Goal: Task Accomplishment & Management: Use online tool/utility

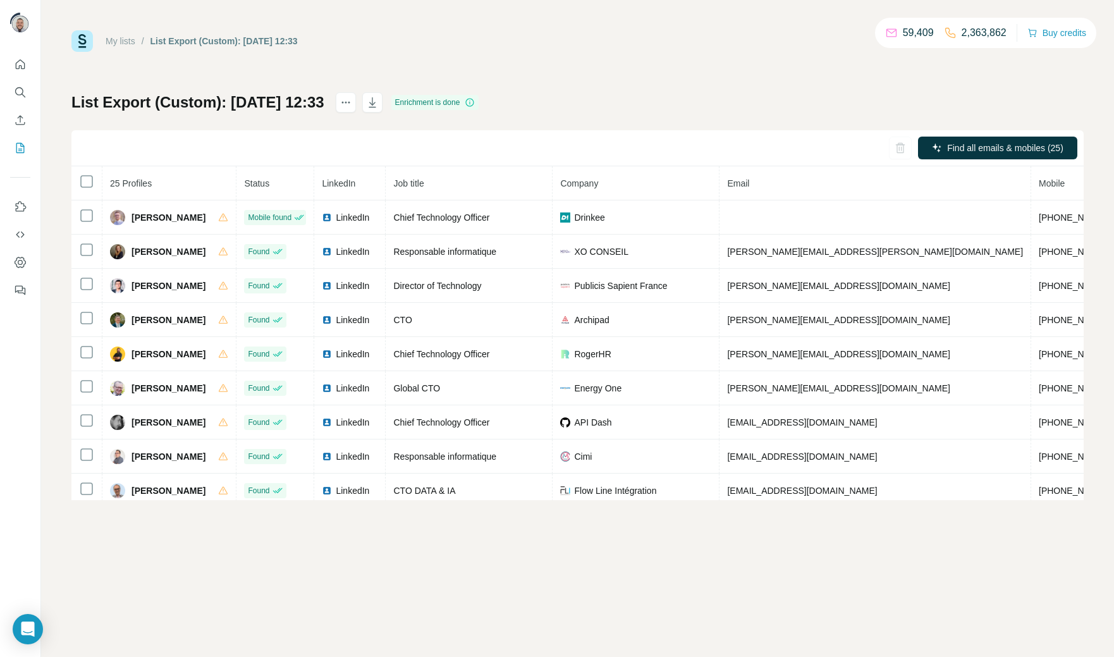
scroll to position [316, 0]
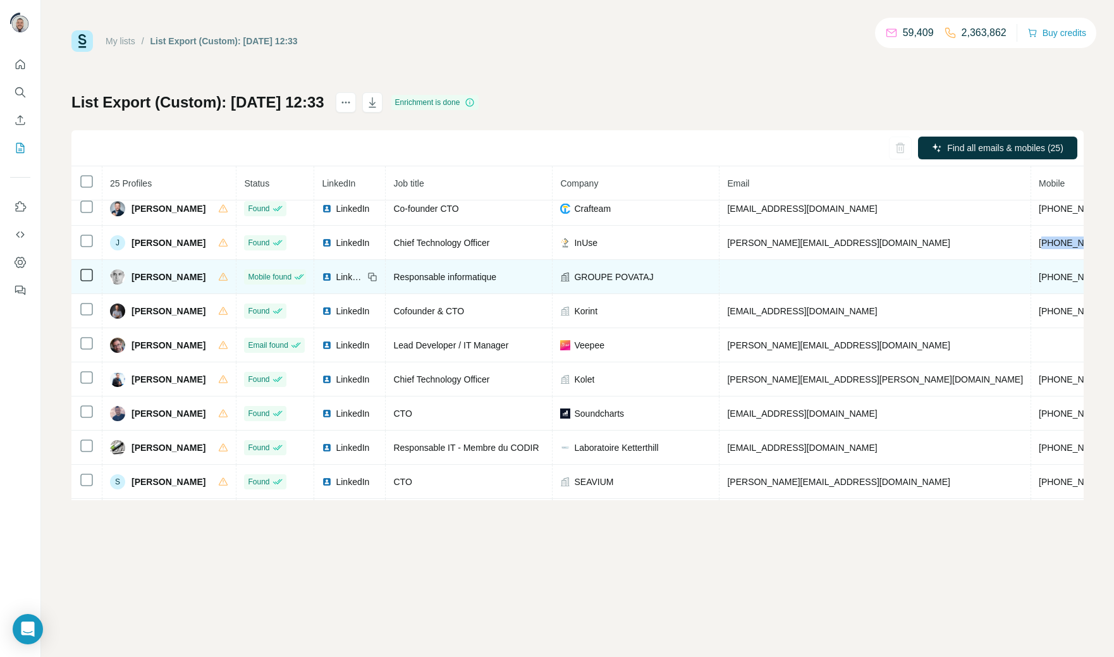
click at [1039, 280] on span "[PHONE_NUMBER]" at bounding box center [1079, 277] width 80 height 10
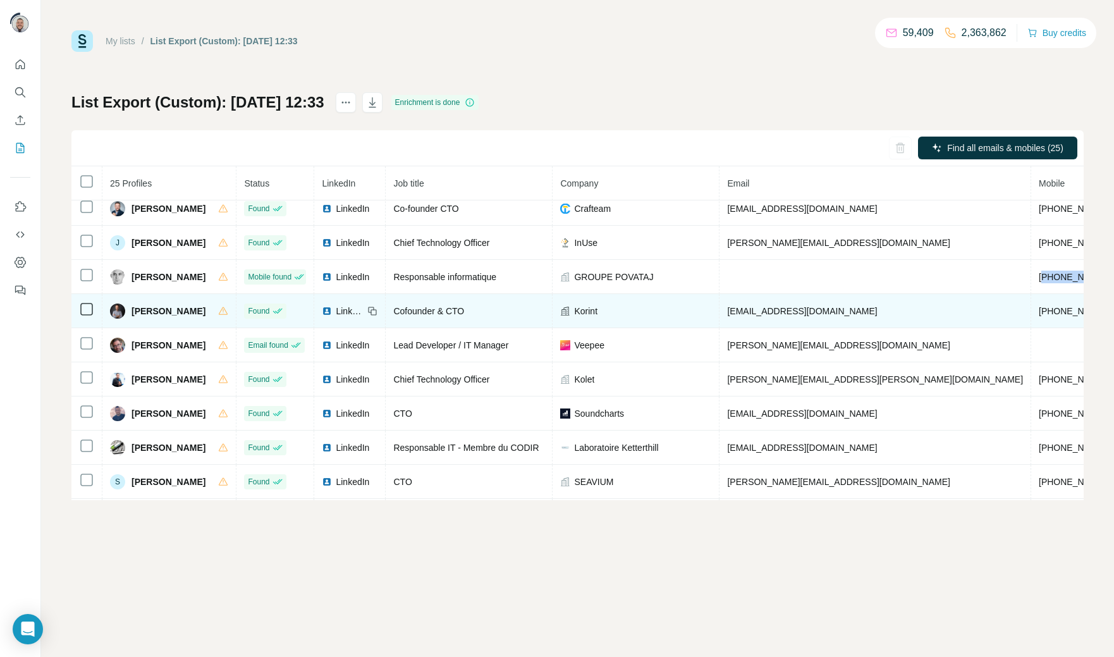
click at [1039, 316] on span "[PHONE_NUMBER]" at bounding box center [1079, 311] width 80 height 10
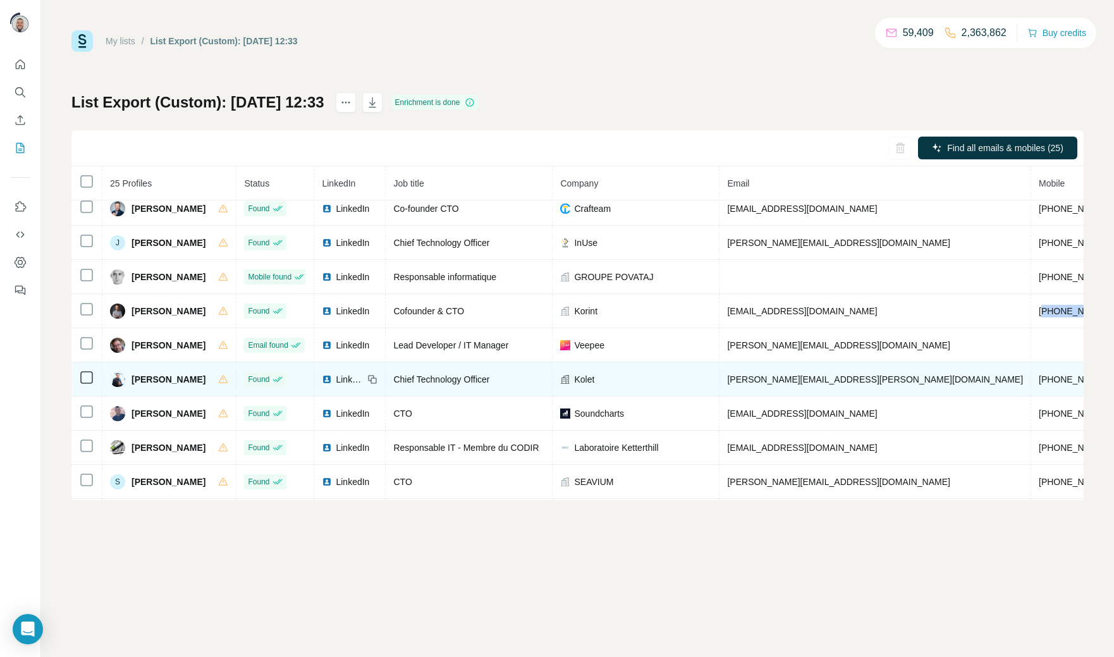
click at [1039, 384] on span "[PHONE_NUMBER]" at bounding box center [1079, 379] width 80 height 10
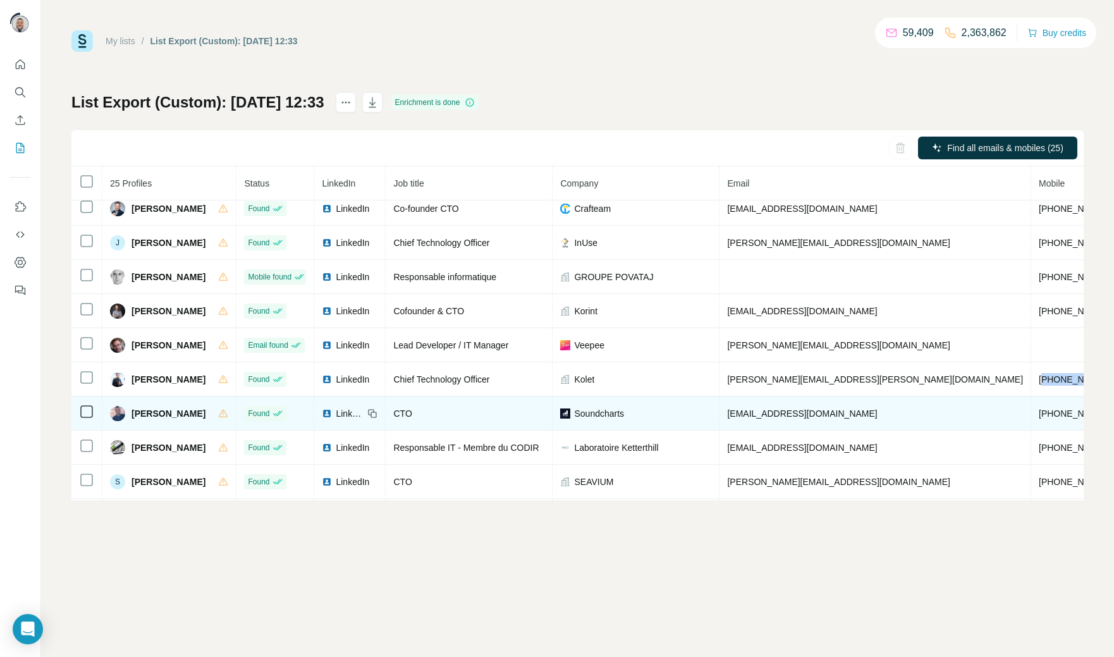
click at [1039, 418] on span "[PHONE_NUMBER]" at bounding box center [1079, 413] width 80 height 10
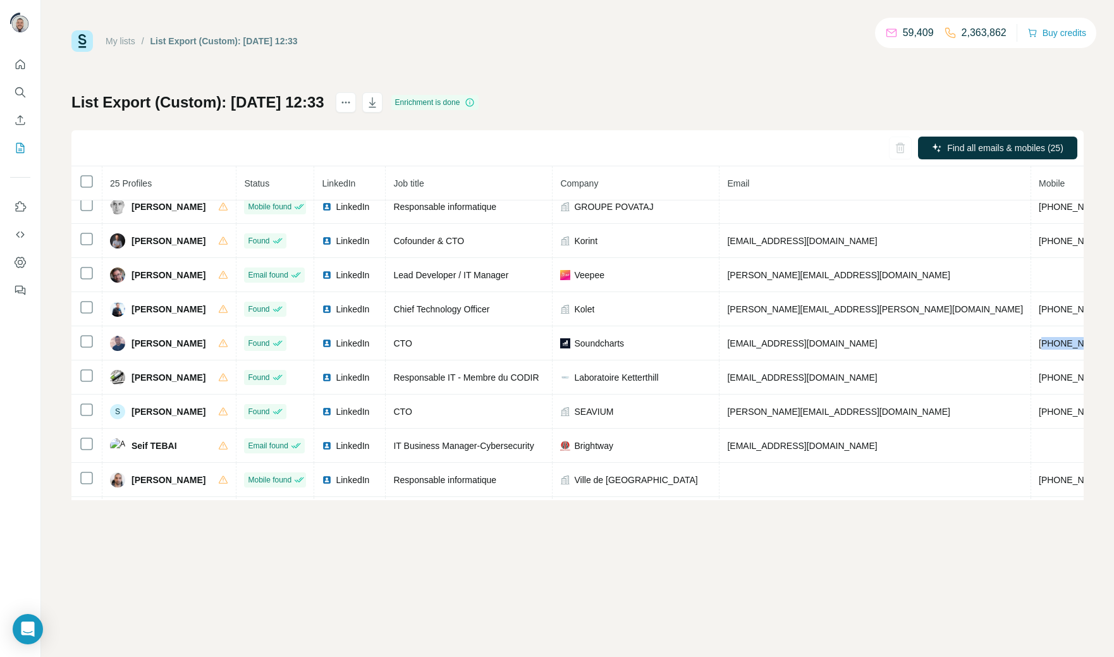
scroll to position [394, 0]
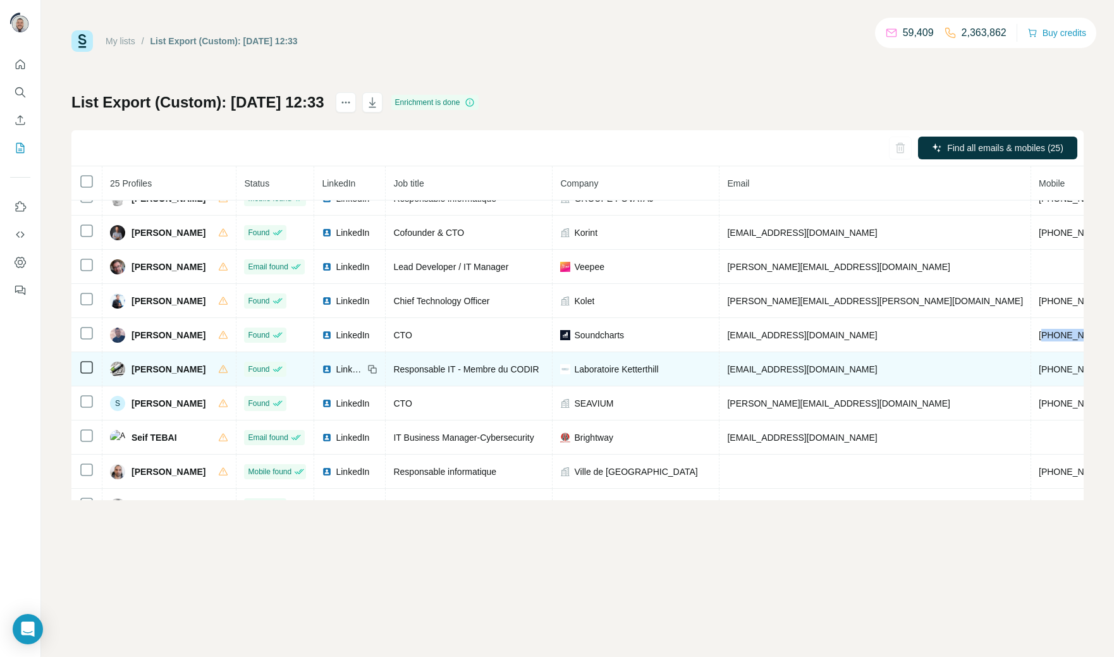
click at [1039, 374] on span "[PHONE_NUMBER]" at bounding box center [1079, 369] width 80 height 10
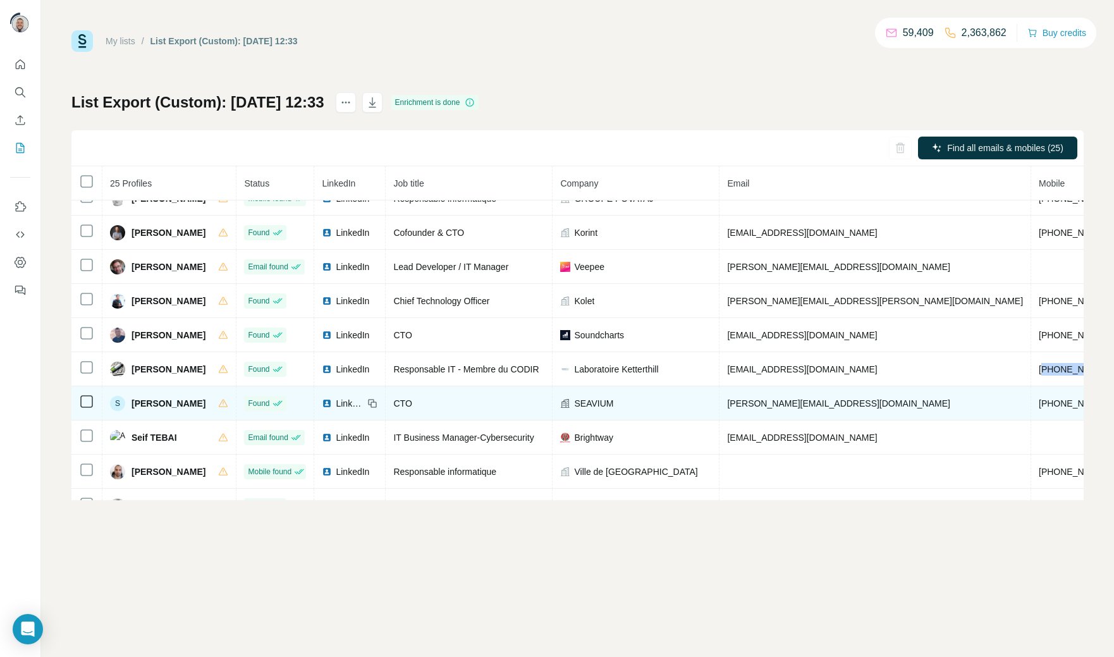
click at [1039, 408] on span "[PHONE_NUMBER]" at bounding box center [1079, 403] width 80 height 10
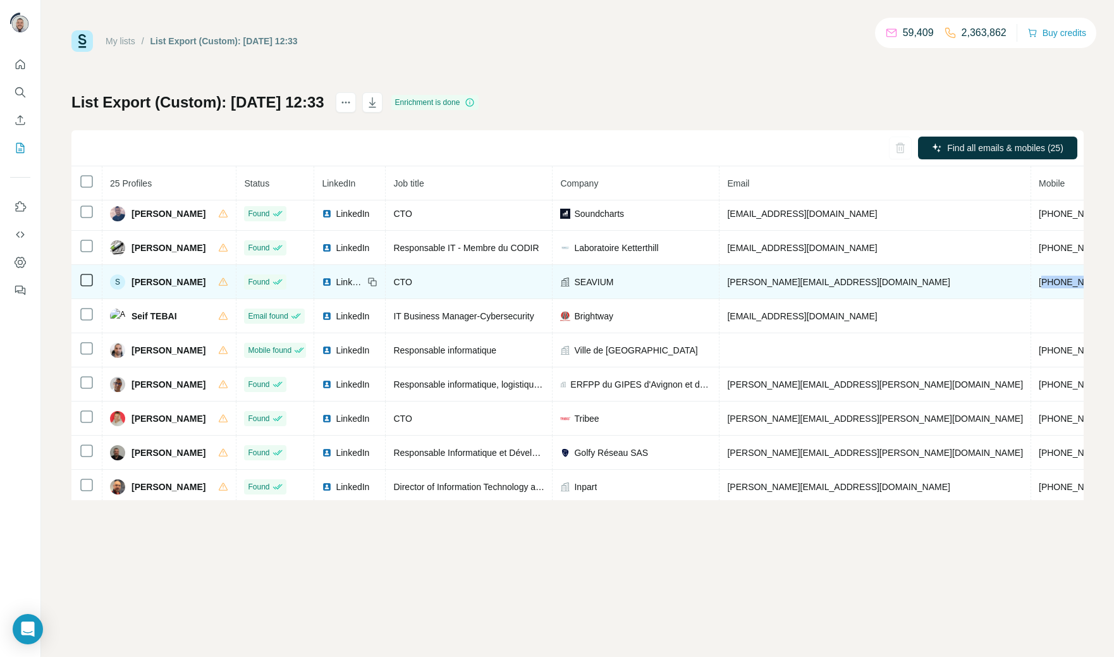
scroll to position [551, 0]
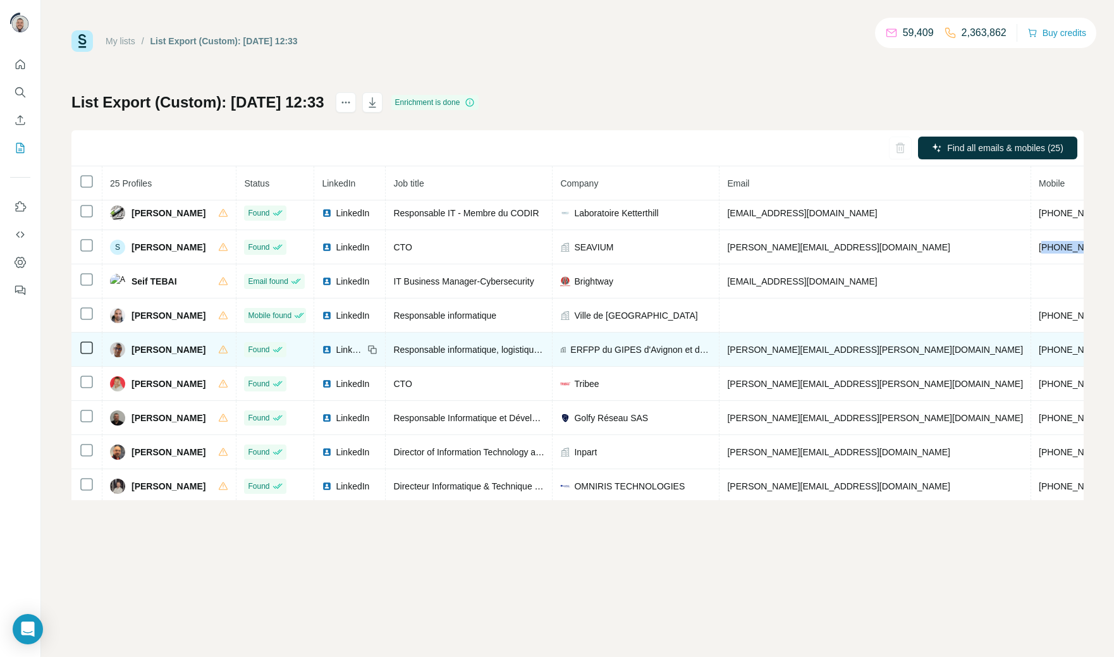
click at [1039, 355] on span "[PHONE_NUMBER]" at bounding box center [1079, 350] width 80 height 10
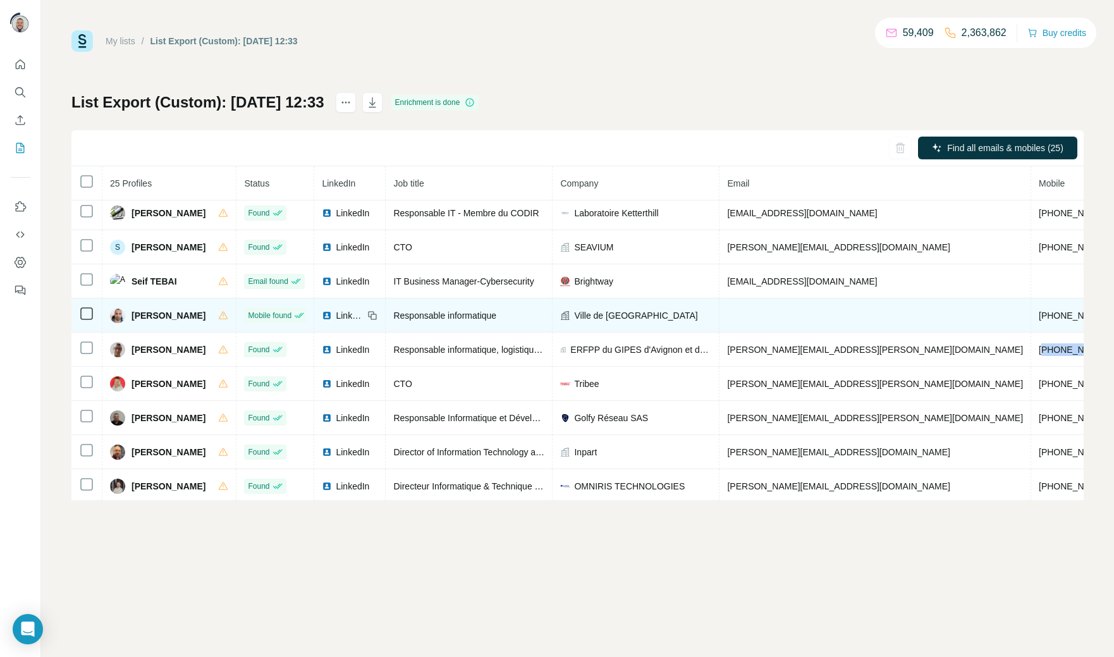
scroll to position [565, 0]
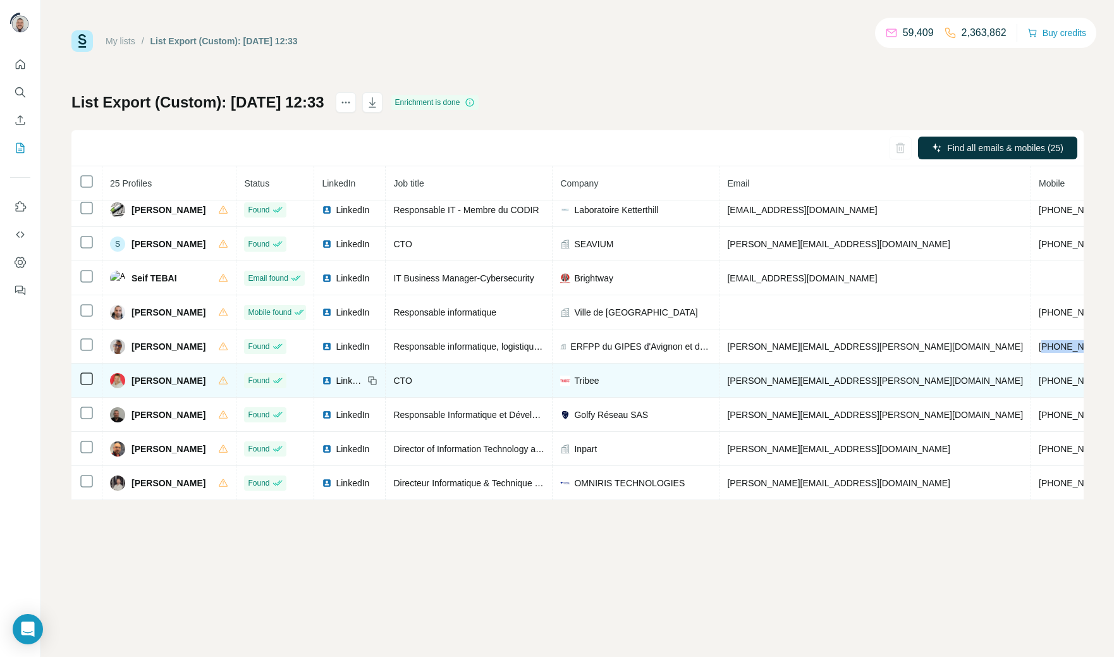
click at [1039, 375] on span "[PHONE_NUMBER]" at bounding box center [1079, 380] width 80 height 10
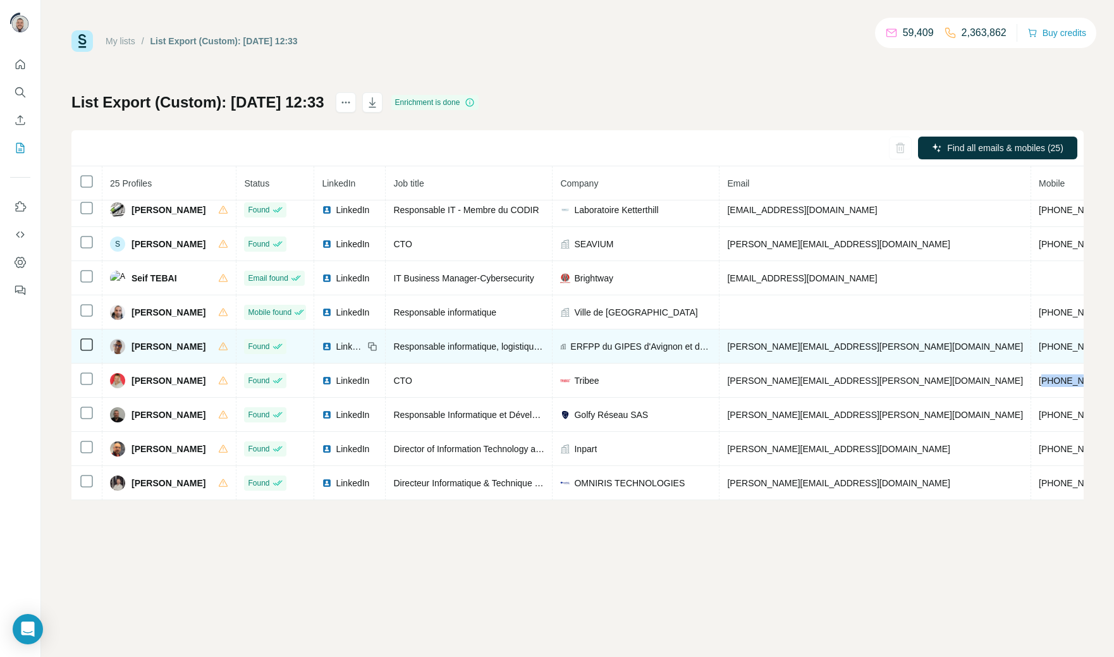
click at [409, 343] on span "Responsable informatique, logistique et technique" at bounding box center [491, 346] width 196 height 10
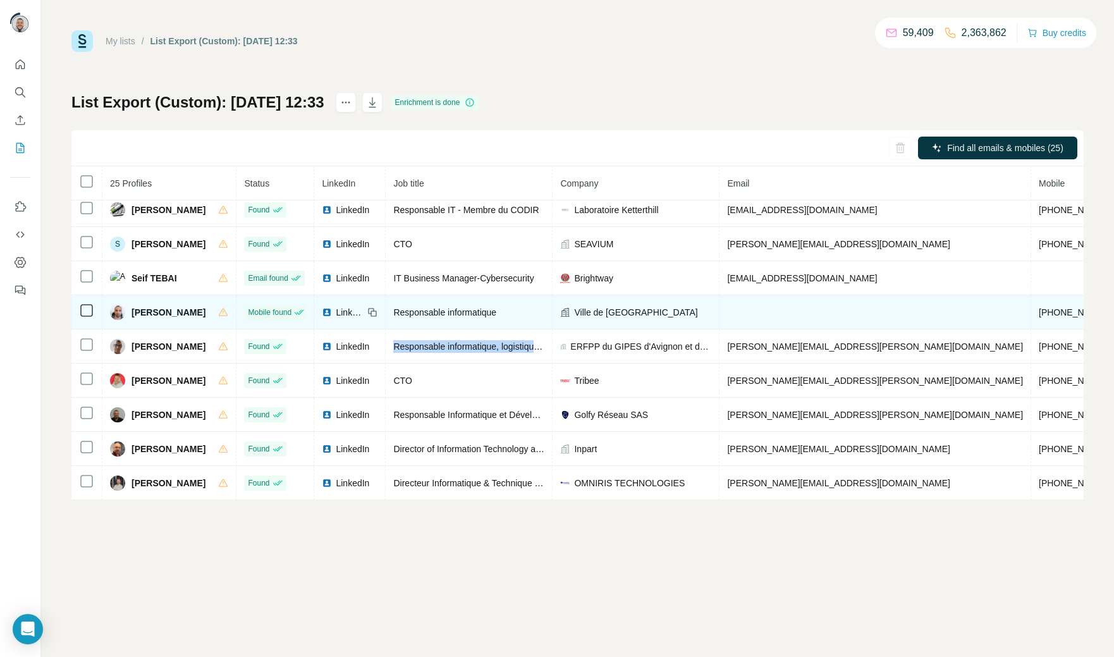
click at [410, 310] on span "Responsable informatique" at bounding box center [444, 312] width 103 height 10
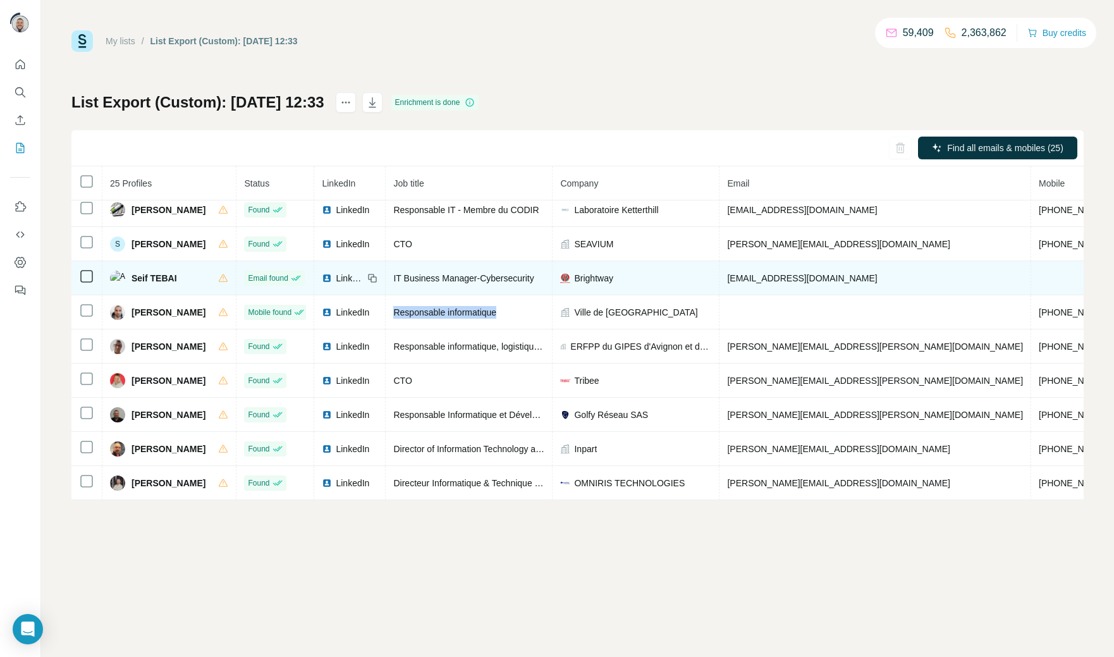
click at [412, 273] on span "IT Business Manager-Cybersecurity" at bounding box center [463, 278] width 140 height 10
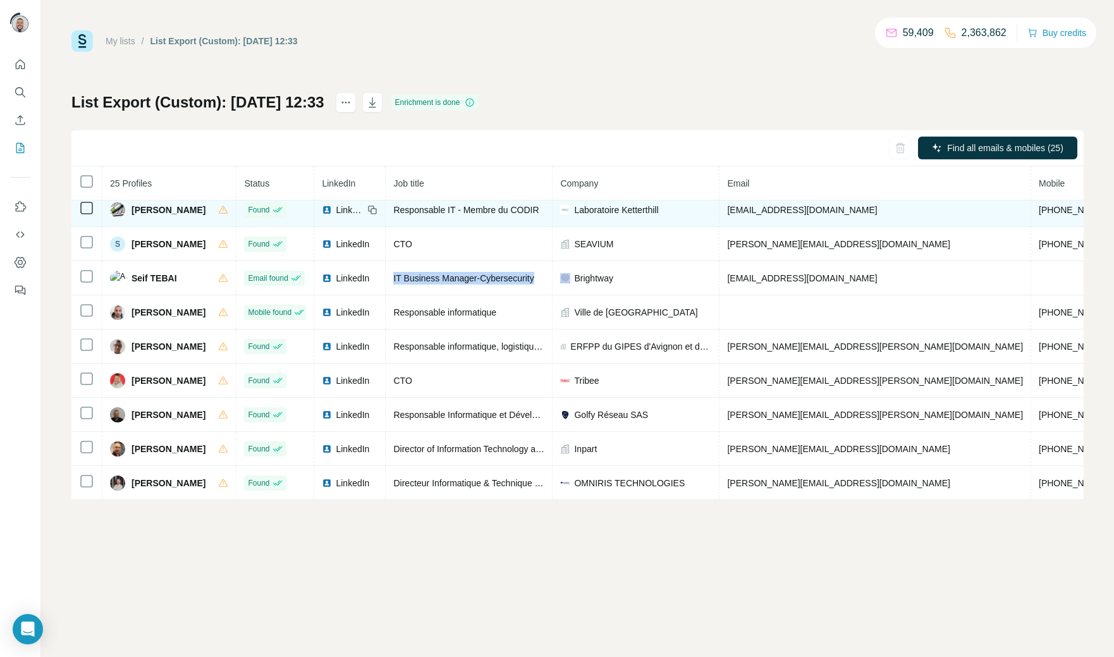
click at [404, 209] on span "Responsable IT - Membre du CODIR" at bounding box center [465, 210] width 145 height 10
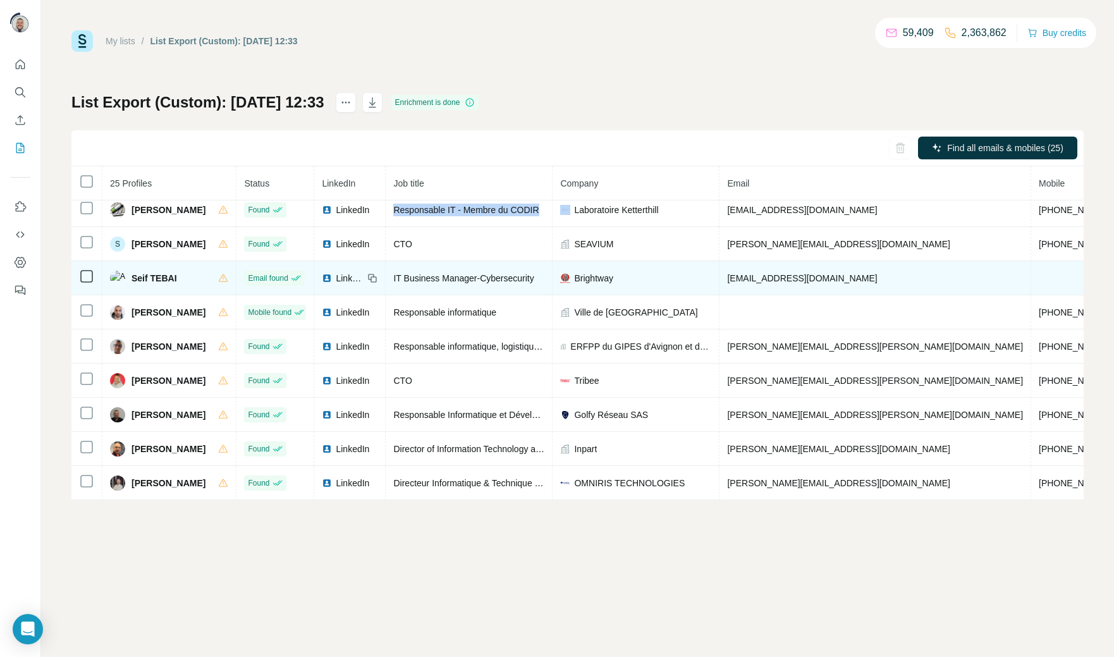
click at [403, 278] on span "IT Business Manager-Cybersecurity" at bounding box center [463, 278] width 140 height 10
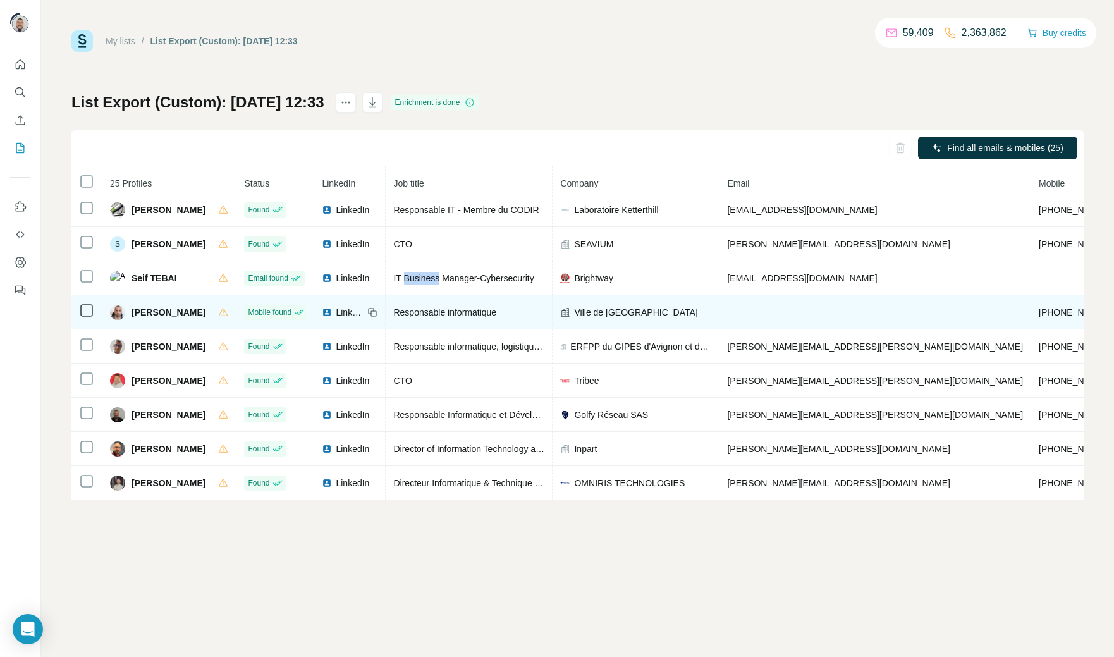
click at [407, 307] on span "Responsable informatique" at bounding box center [444, 312] width 103 height 10
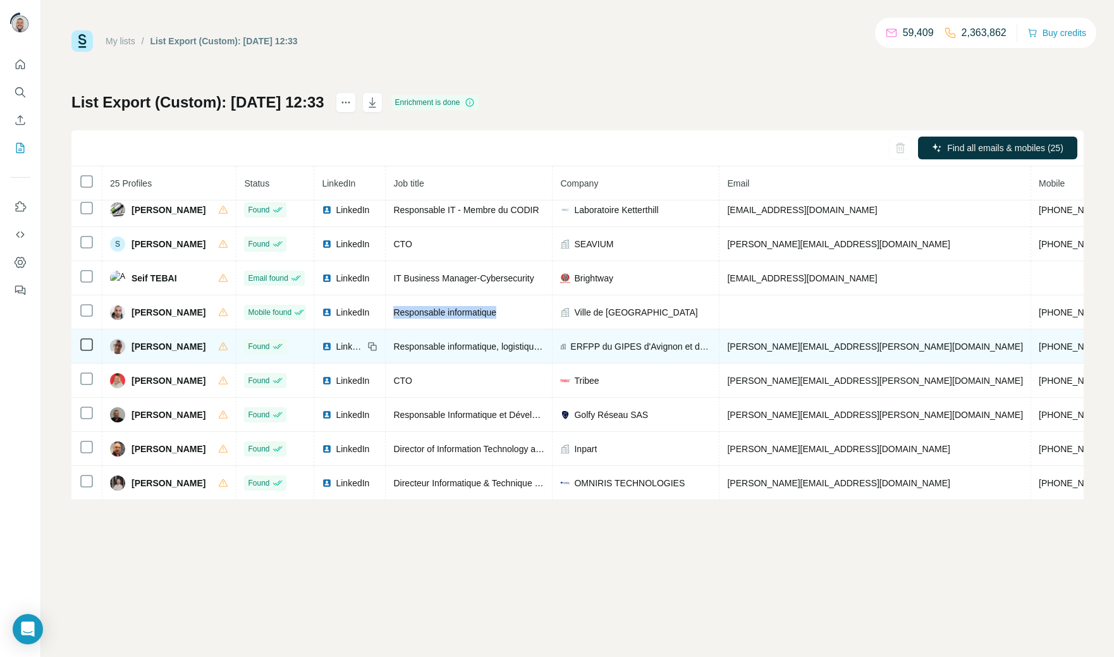
click at [413, 341] on span "Responsable informatique, logistique et technique" at bounding box center [491, 346] width 196 height 10
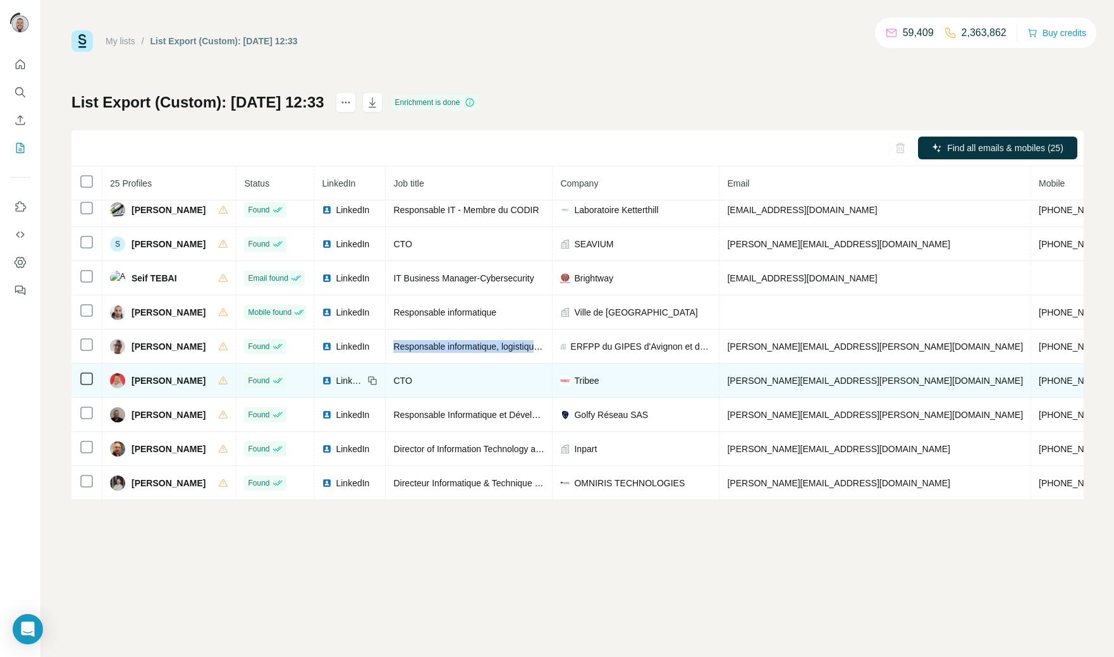
click at [1039, 377] on span "[PHONE_NUMBER]" at bounding box center [1079, 380] width 80 height 10
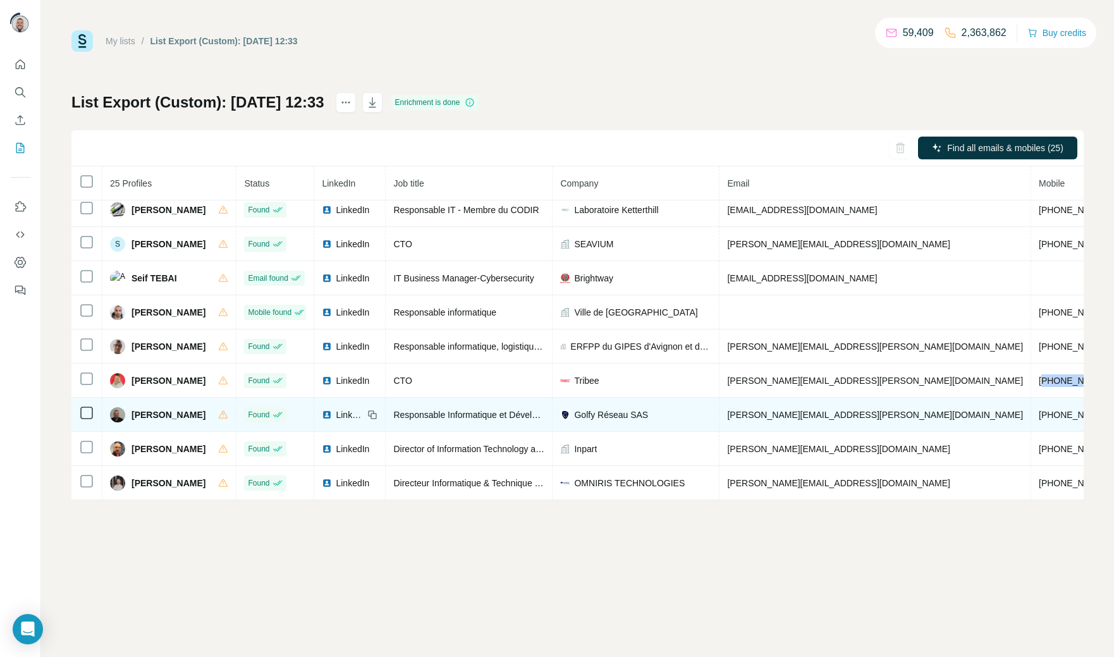
click at [1039, 411] on span "[PHONE_NUMBER]" at bounding box center [1079, 415] width 80 height 10
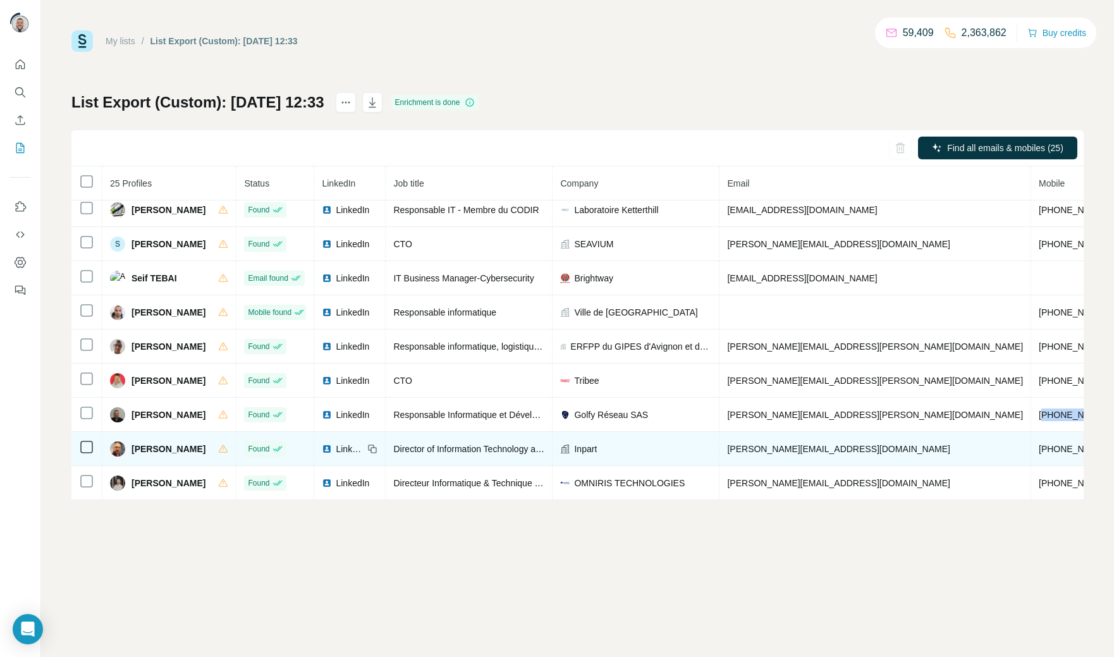
click at [1039, 448] on span "[PHONE_NUMBER]" at bounding box center [1079, 449] width 80 height 10
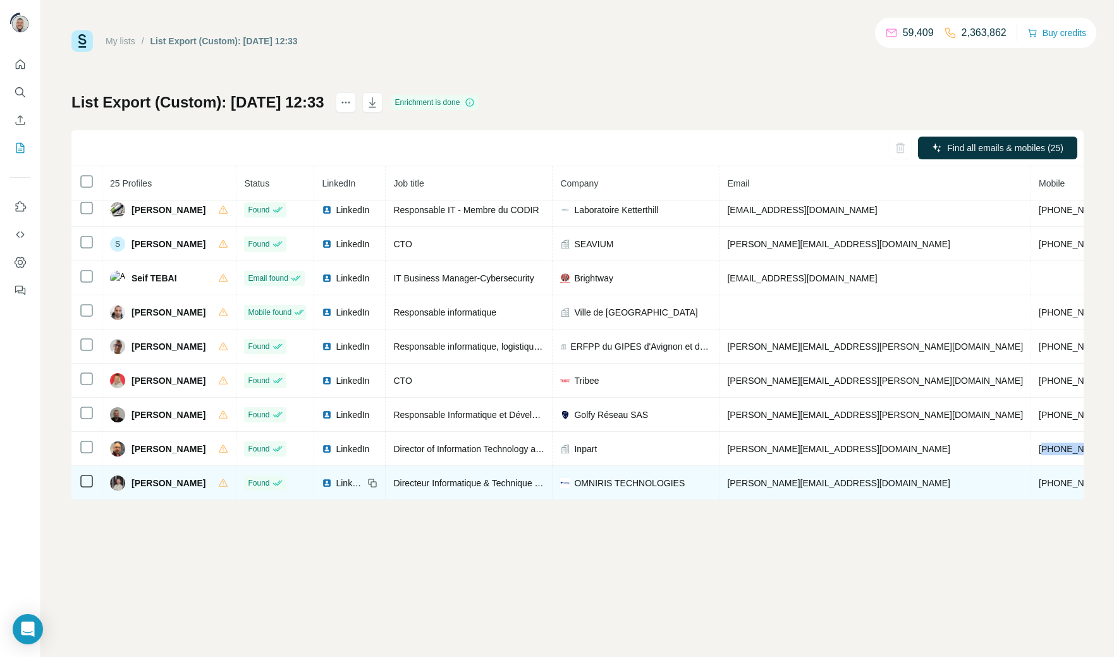
click at [1039, 480] on span "[PHONE_NUMBER]" at bounding box center [1079, 483] width 80 height 10
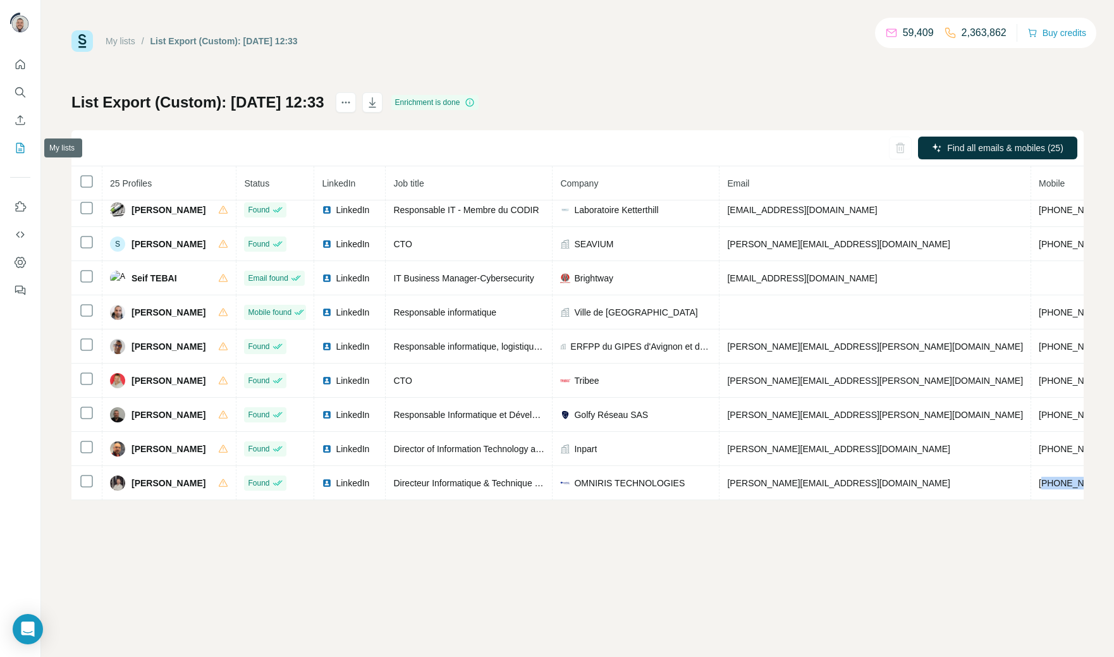
click at [18, 148] on icon "My lists" at bounding box center [20, 148] width 13 height 13
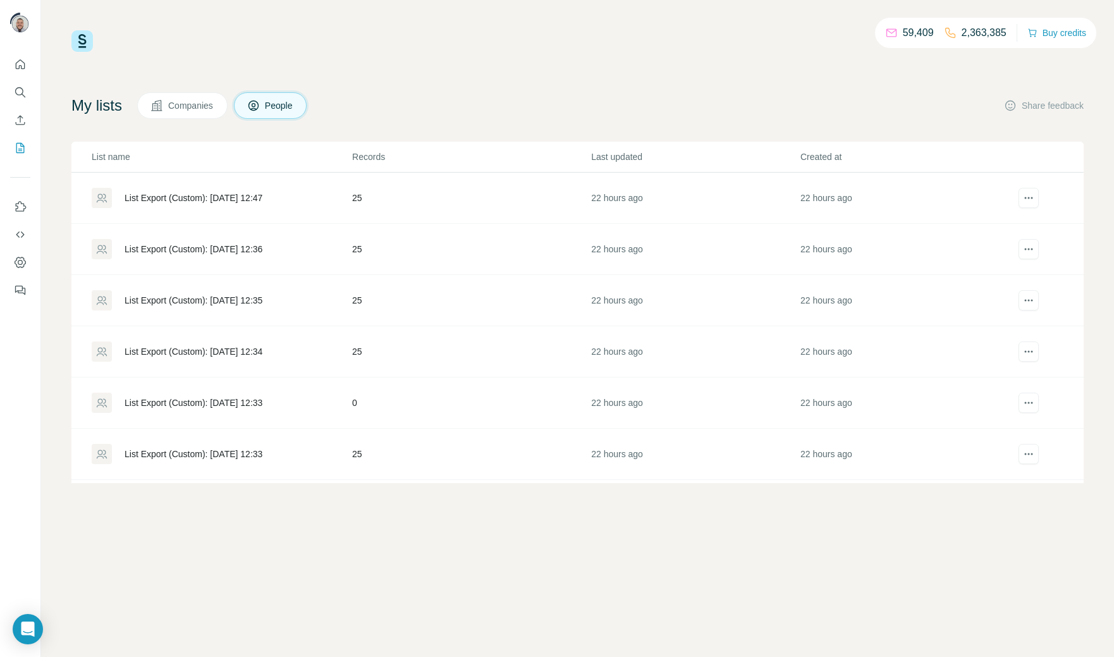
click at [217, 200] on div "List Export (Custom): 23/09/2025 12:47" at bounding box center [194, 198] width 138 height 13
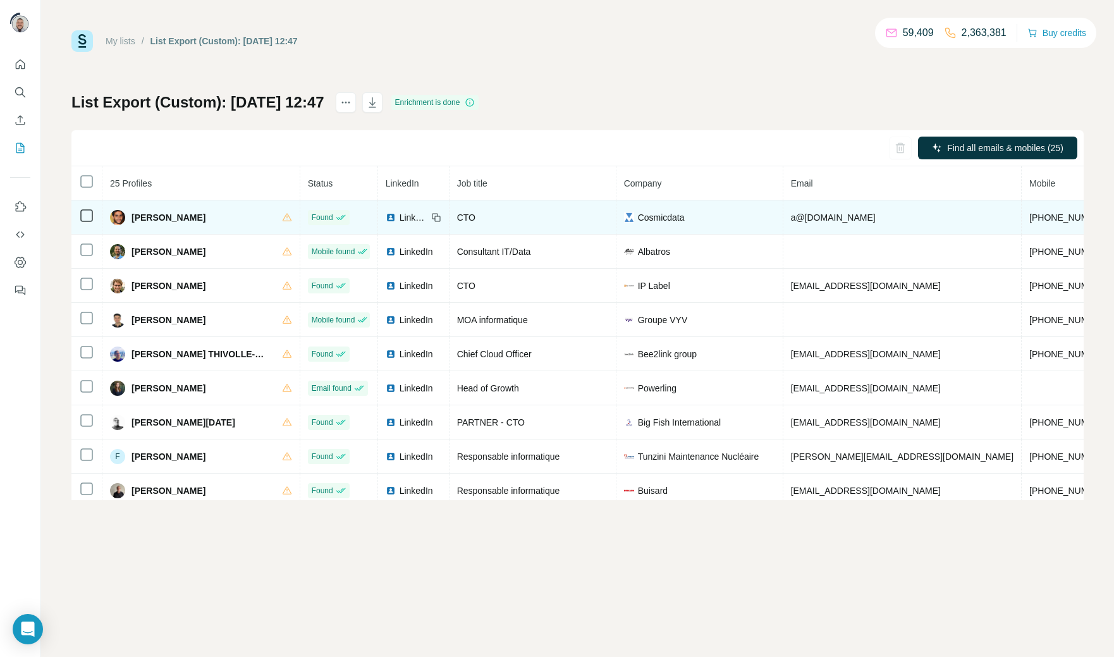
click at [1029, 218] on span "+33668841718" at bounding box center [1069, 217] width 80 height 10
copy span "33668841718"
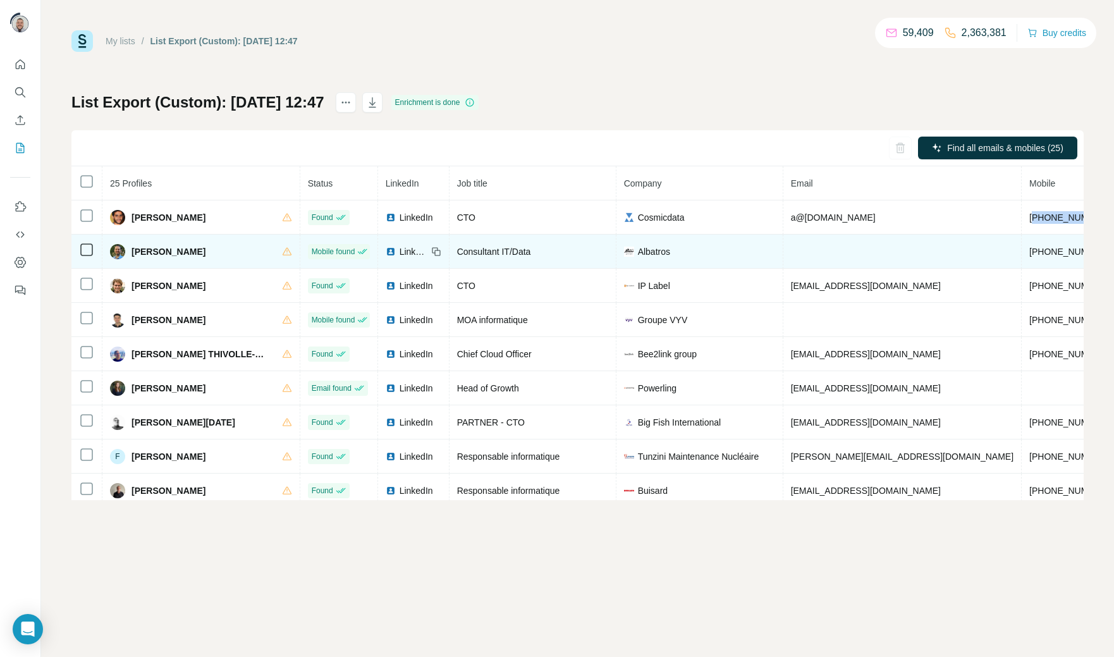
click at [1029, 252] on span "+33699219148" at bounding box center [1069, 252] width 80 height 10
copy span "33699219148"
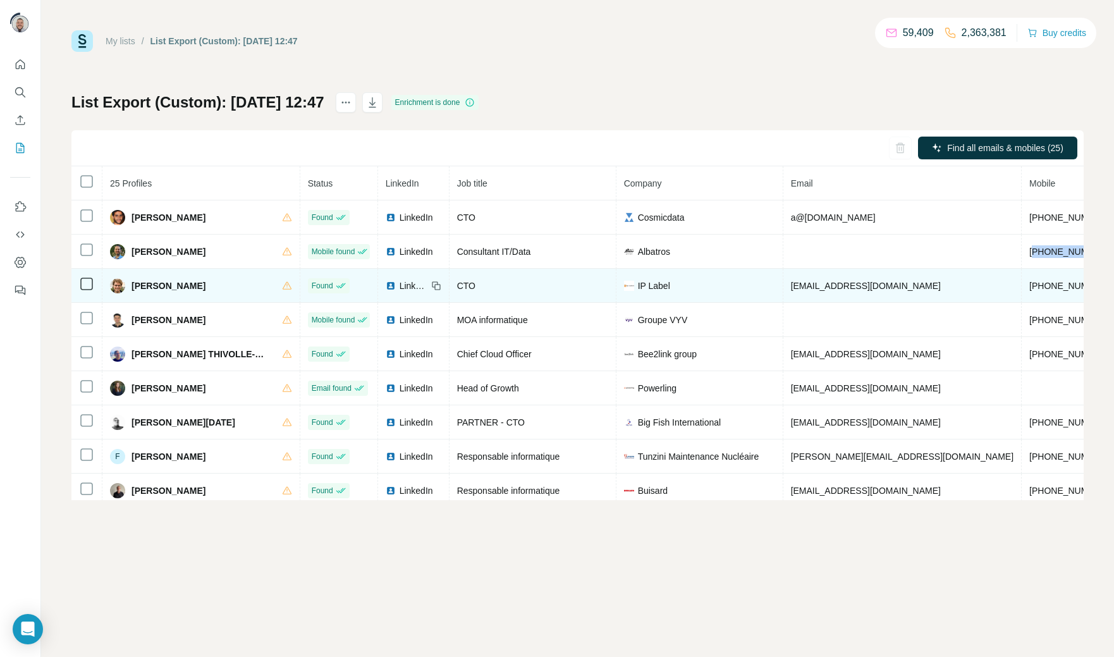
click at [1029, 288] on span "+33680680625" at bounding box center [1069, 286] width 80 height 10
copy span "33680680625"
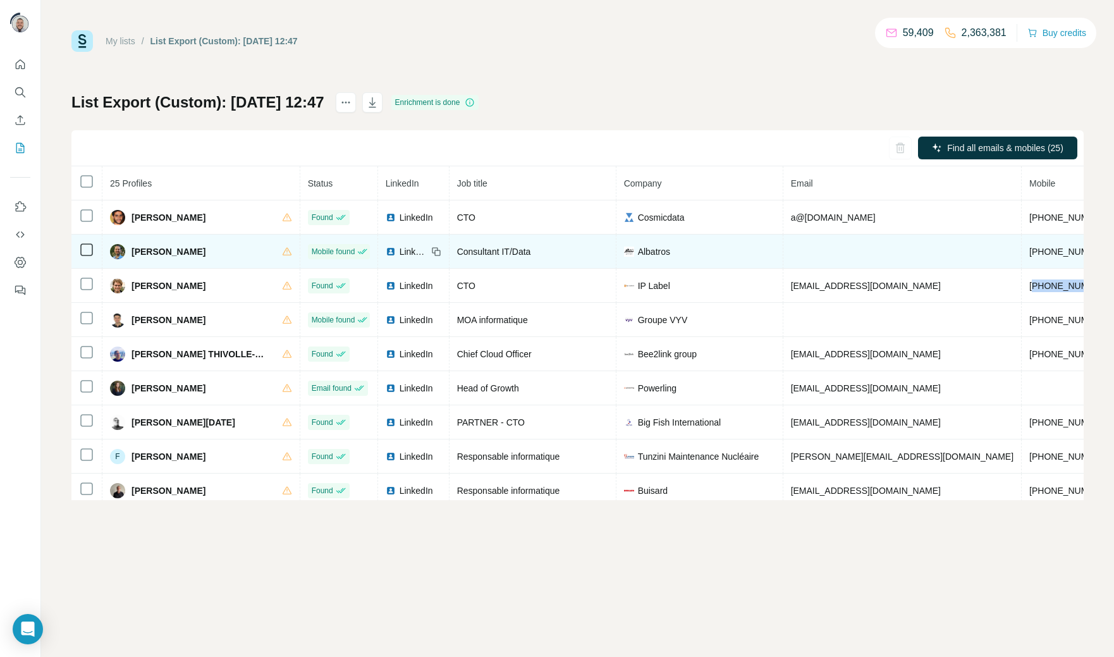
click at [1029, 250] on span "+33699219148" at bounding box center [1069, 252] width 80 height 10
copy span "33699219148"
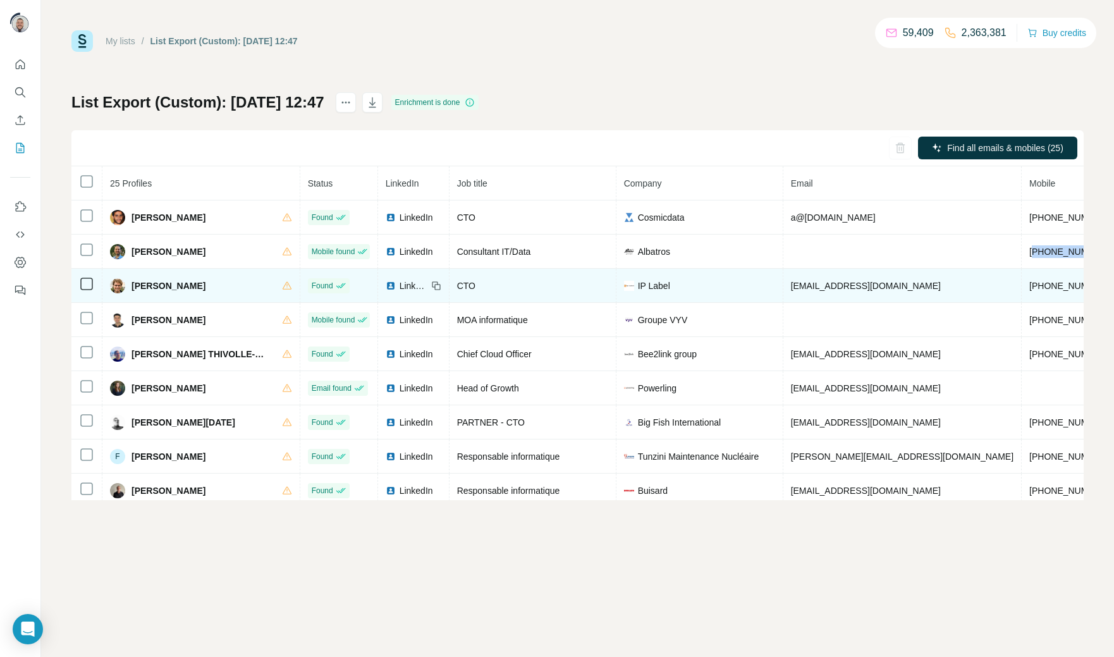
click at [1022, 295] on td "+33680680625" at bounding box center [1069, 286] width 95 height 34
copy span "33680680625"
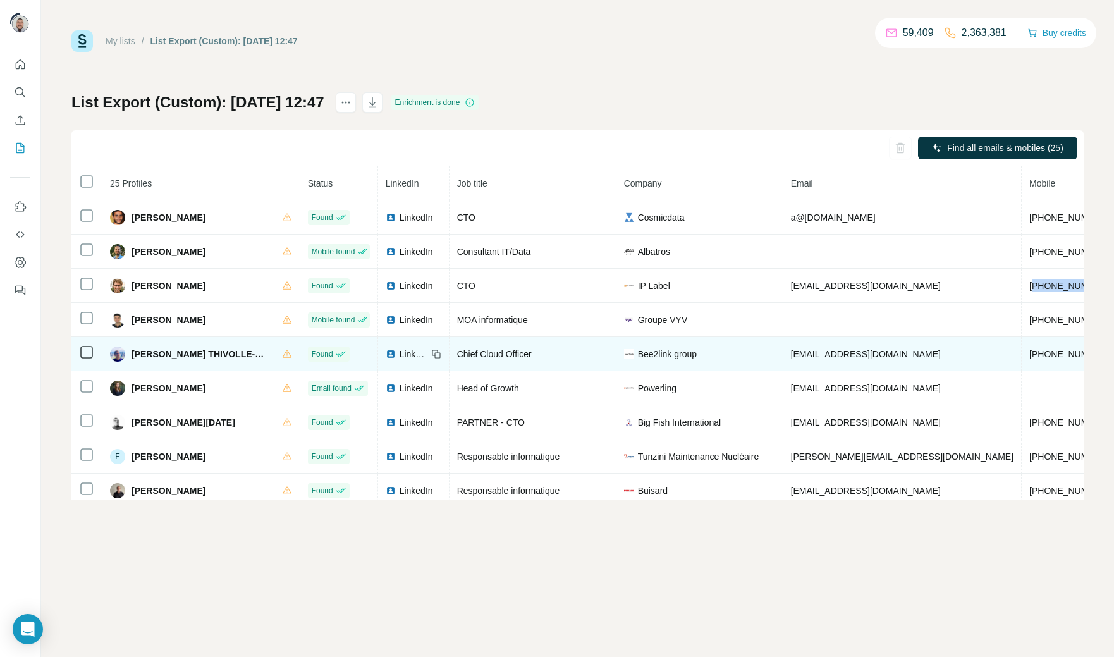
click at [1029, 356] on span "+33666951941" at bounding box center [1069, 354] width 80 height 10
copy span "33666951941"
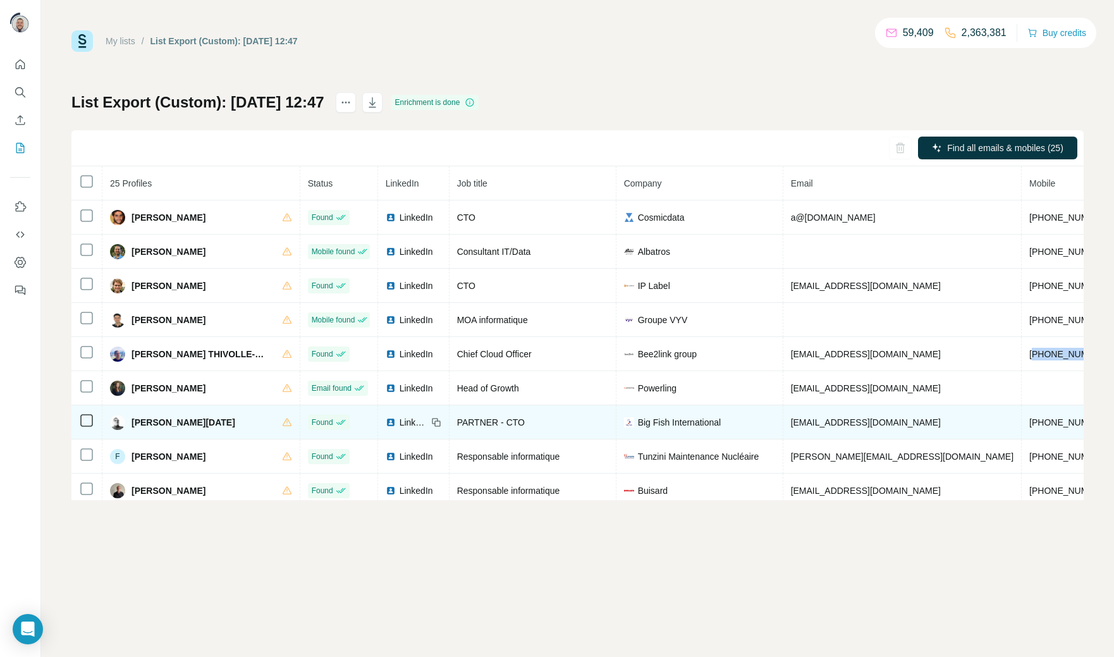
click at [1029, 427] on span "+33681936443" at bounding box center [1069, 422] width 80 height 10
copy span "33681936443"
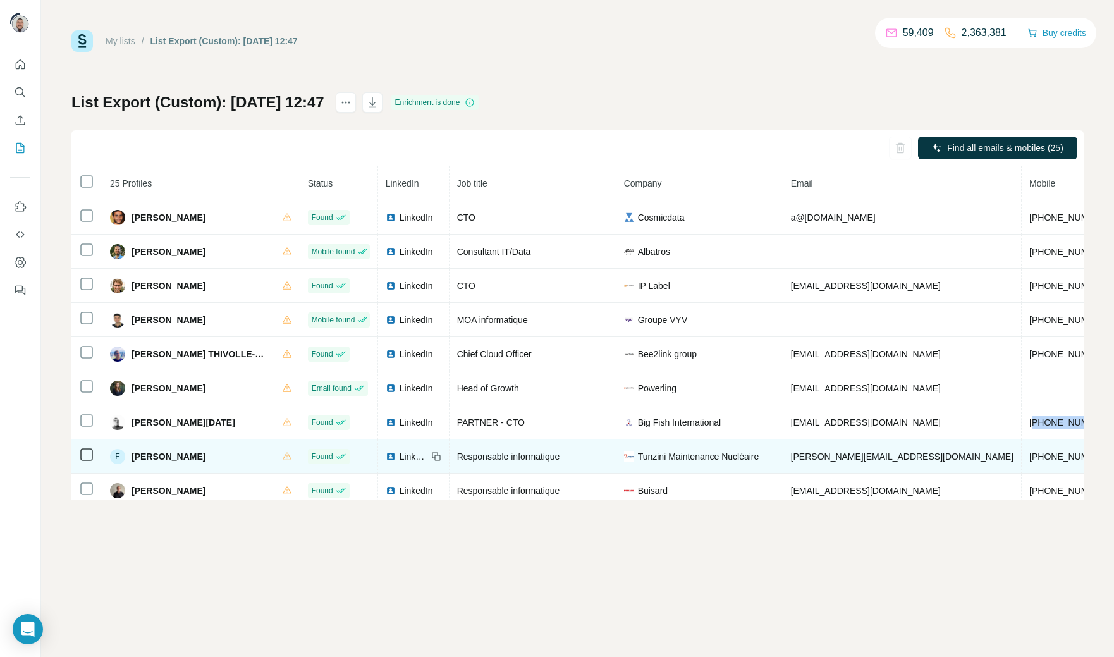
scroll to position [47, 0]
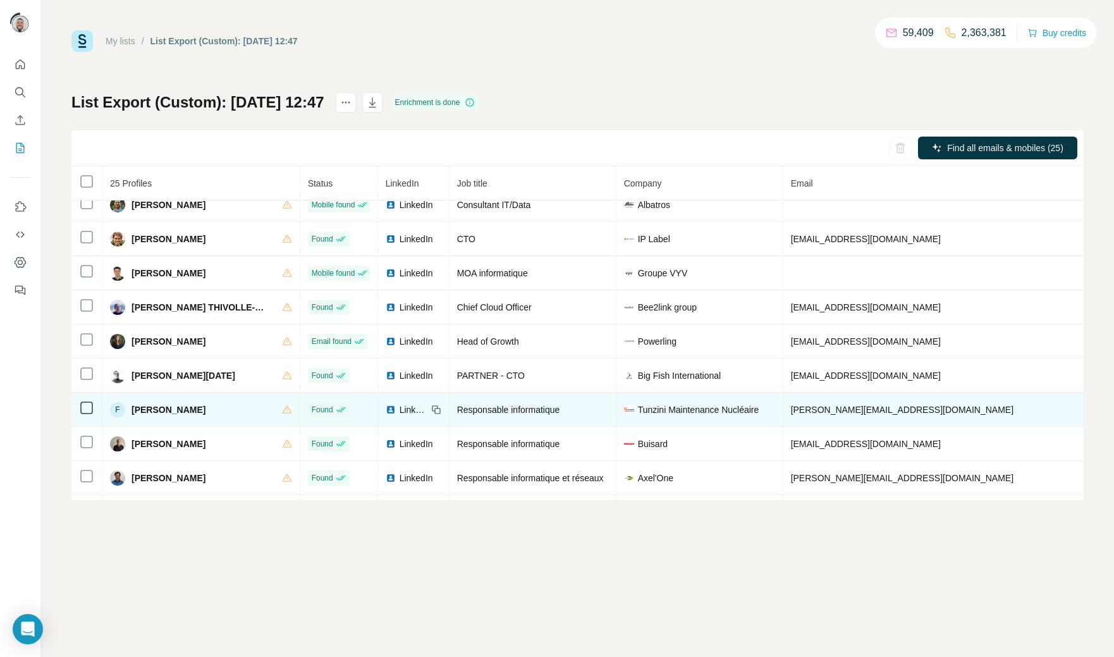
copy span "33622366393"
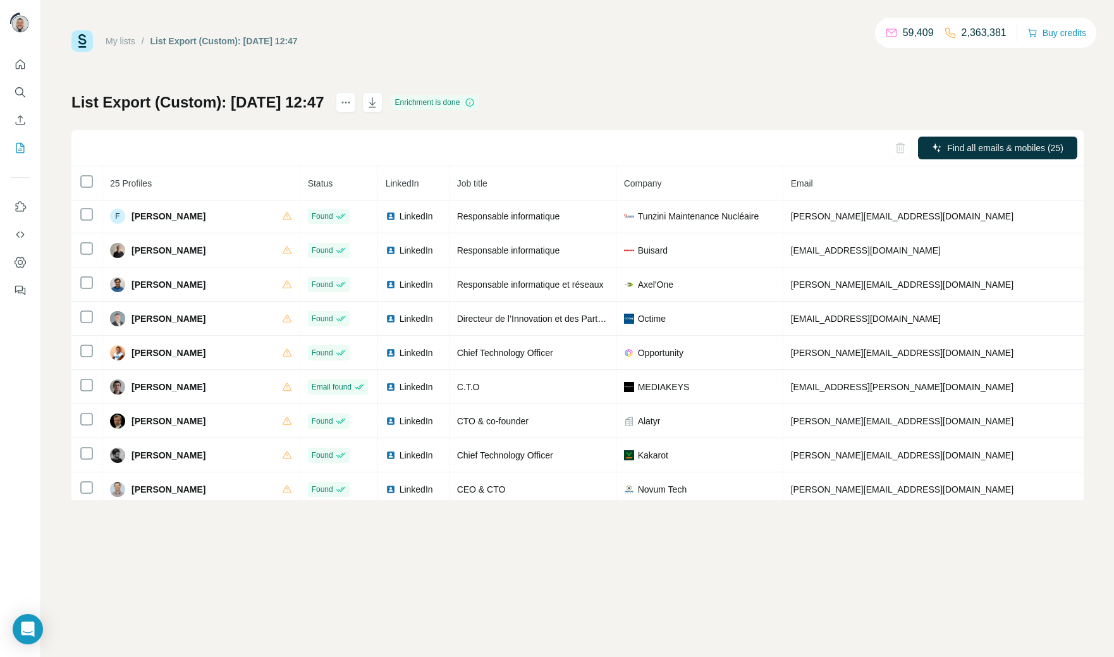
scroll to position [243, 0]
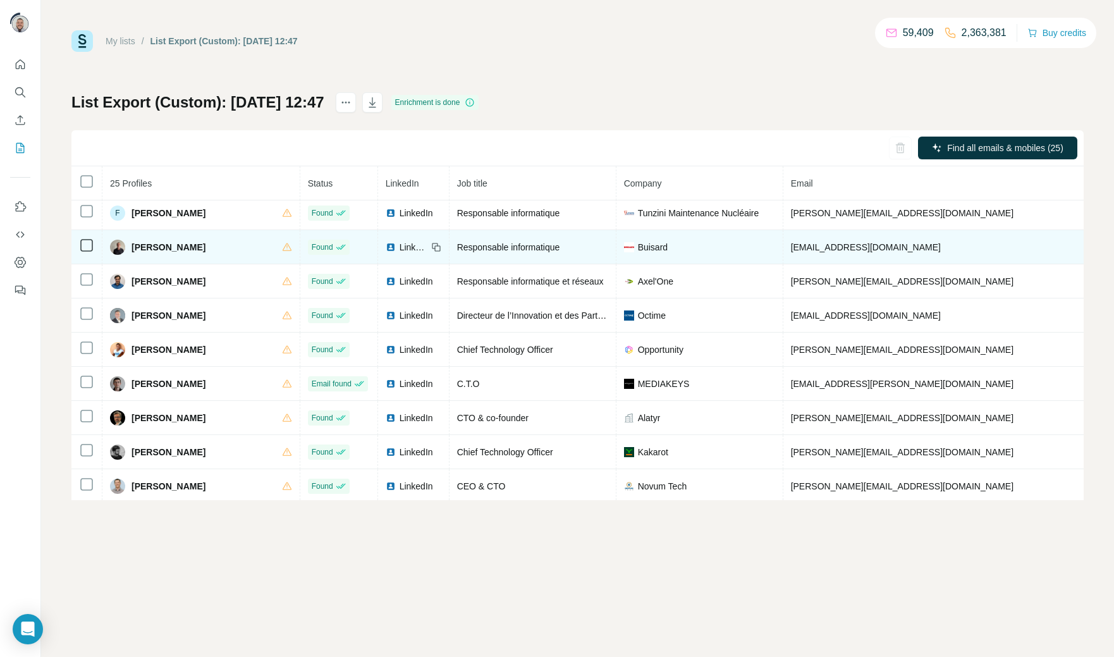
copy span "33622970131"
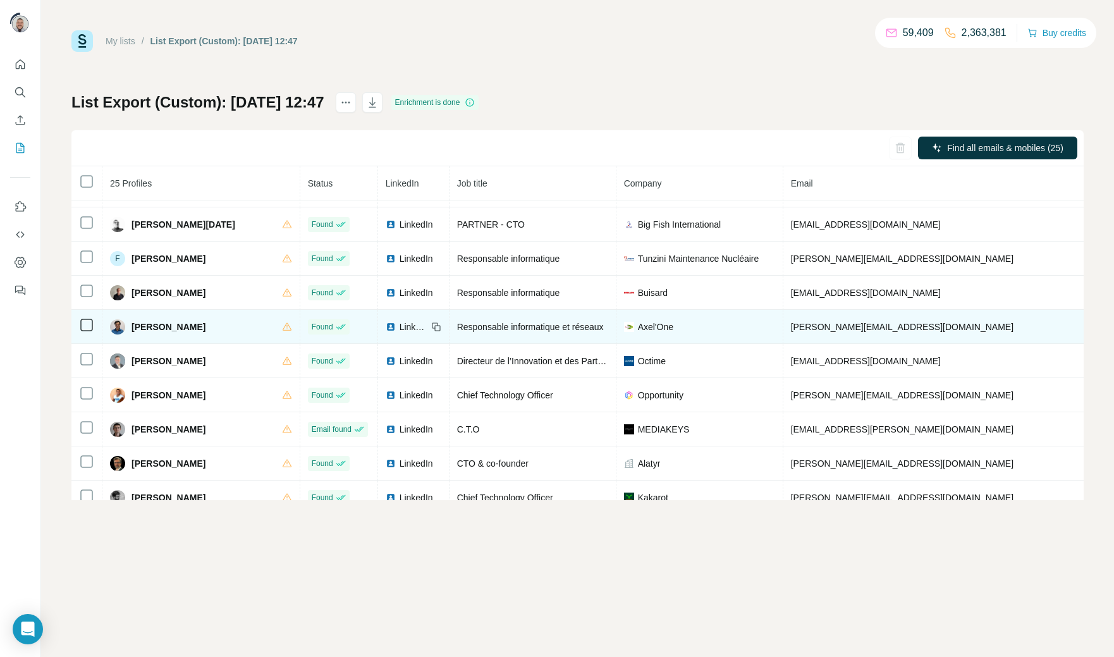
scroll to position [194, 0]
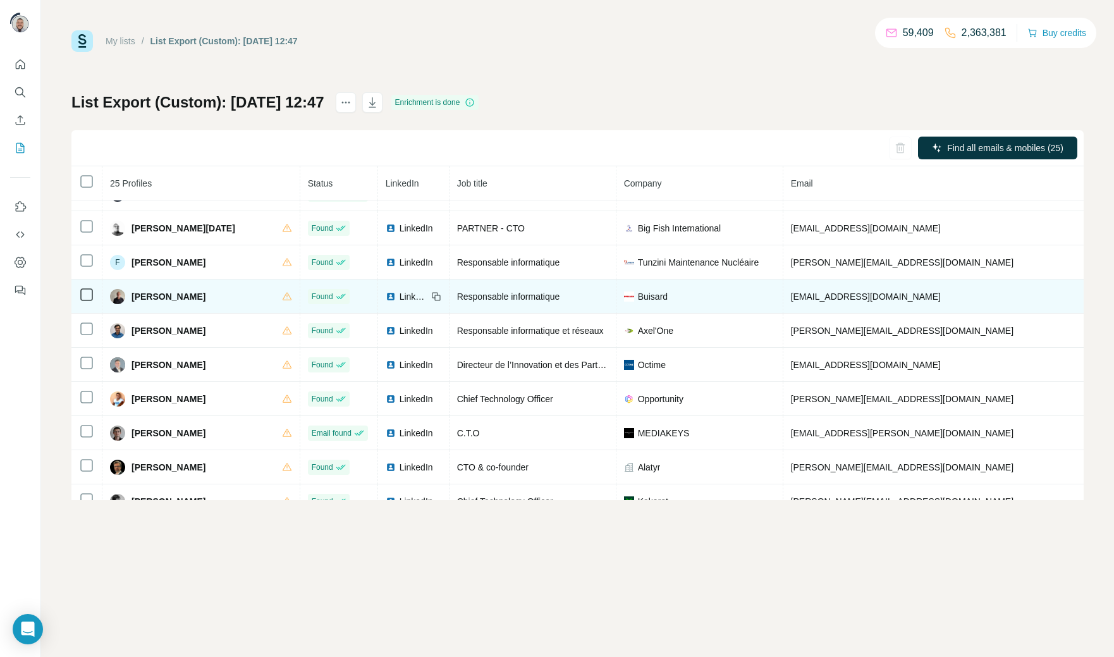
copy span "+33622970131"
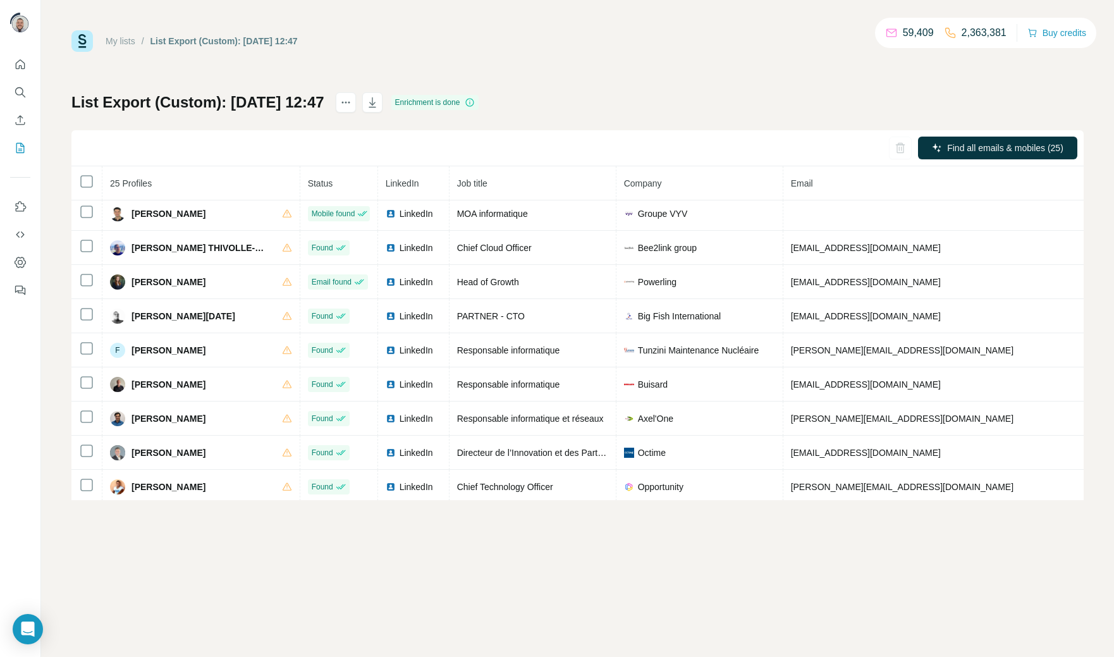
scroll to position [0, 0]
